Goal: Transaction & Acquisition: Purchase product/service

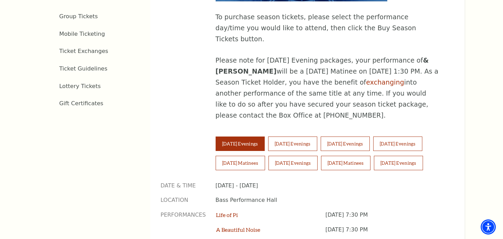
scroll to position [407, 0]
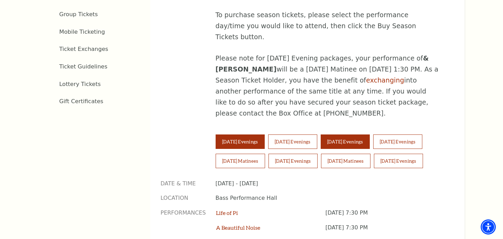
click at [343, 134] on button "Thursday Evenings" at bounding box center [345, 141] width 49 height 14
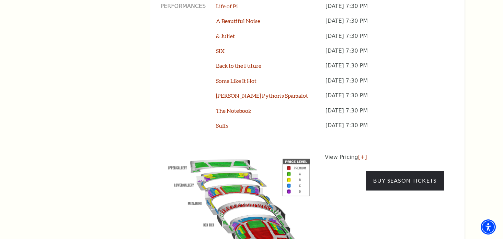
scroll to position [618, 0]
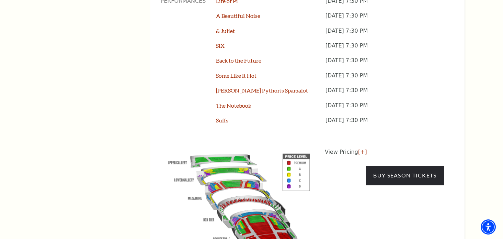
click at [264, 195] on img at bounding box center [239, 200] width 157 height 104
click at [361, 148] on link "[+]" at bounding box center [362, 151] width 9 height 7
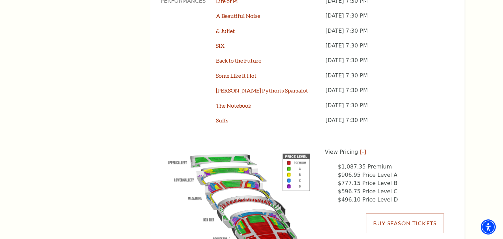
click at [395, 213] on link "Buy Season Tickets" at bounding box center [405, 222] width 78 height 19
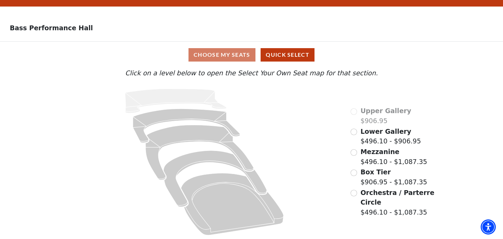
scroll to position [16, 0]
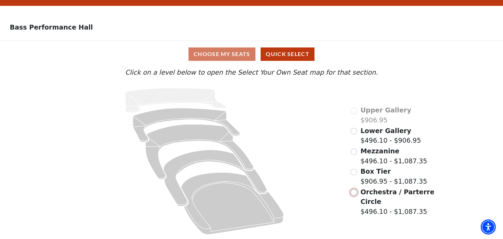
click at [354, 191] on input "Orchestra / Parterre Circle$496.10 - $1,087.35\a" at bounding box center [354, 192] width 7 height 7
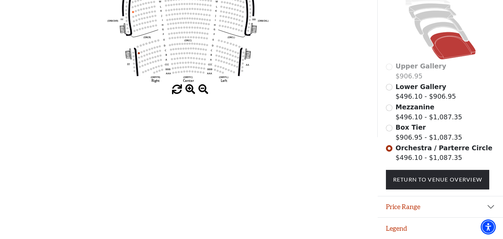
scroll to position [0, 0]
